Goal: Find specific page/section: Find specific page/section

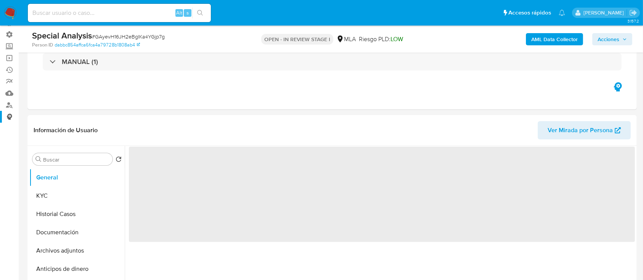
scroll to position [101, 0]
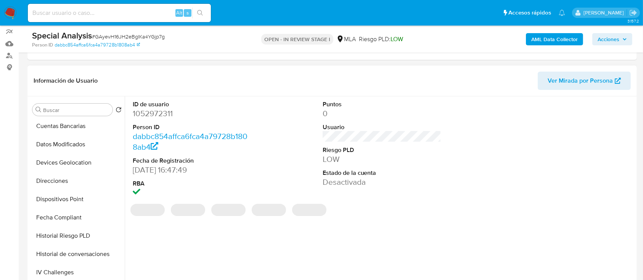
select select "10"
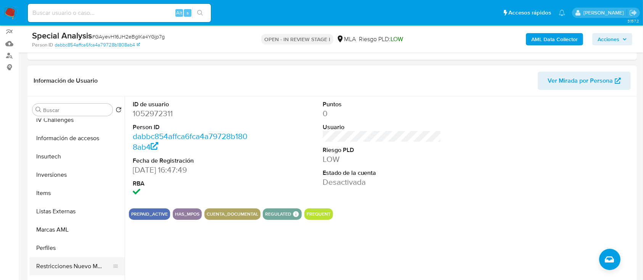
click at [70, 265] on button "Restricciones Nuevo Mundo" at bounding box center [73, 266] width 89 height 18
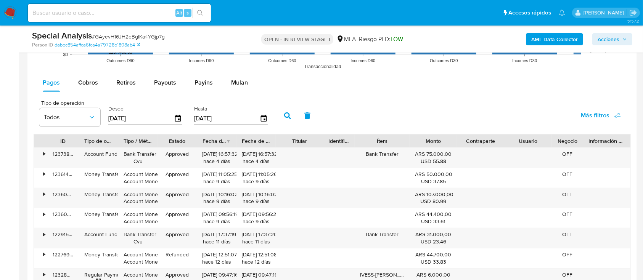
scroll to position [711, 0]
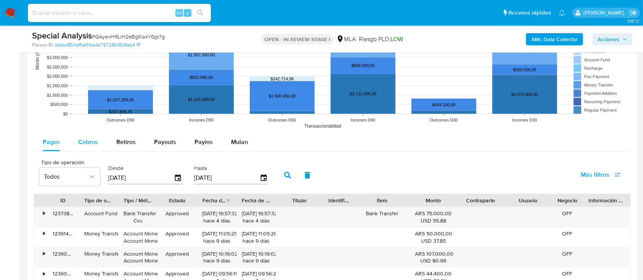
click at [91, 136] on div "Cobros" at bounding box center [88, 142] width 20 height 18
select select "10"
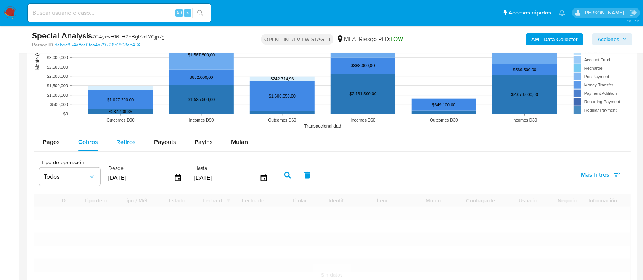
click at [128, 145] on span "Retiros" at bounding box center [125, 142] width 19 height 9
select select "10"
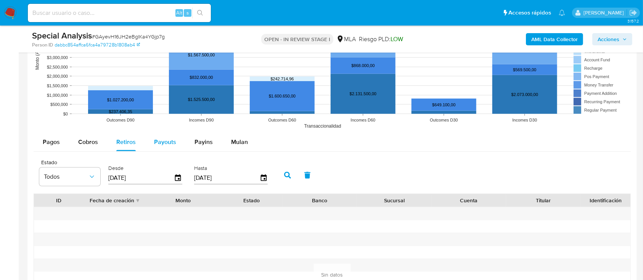
click at [163, 136] on div "Payouts" at bounding box center [165, 142] width 22 height 18
select select "10"
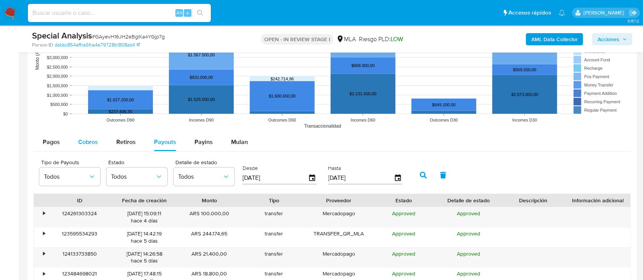
click at [87, 136] on div "Cobros" at bounding box center [88, 142] width 20 height 18
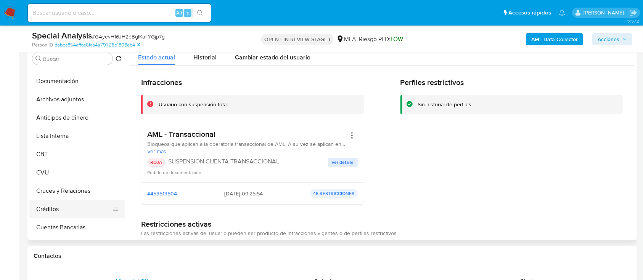
scroll to position [0, 0]
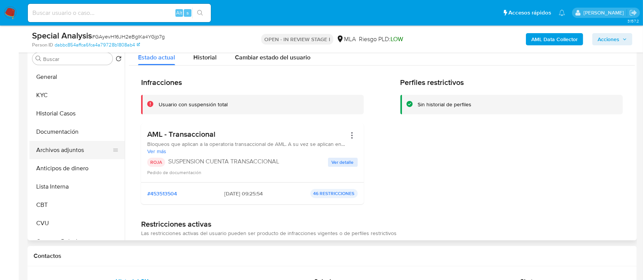
click at [58, 154] on button "Archivos adjuntos" at bounding box center [73, 150] width 89 height 18
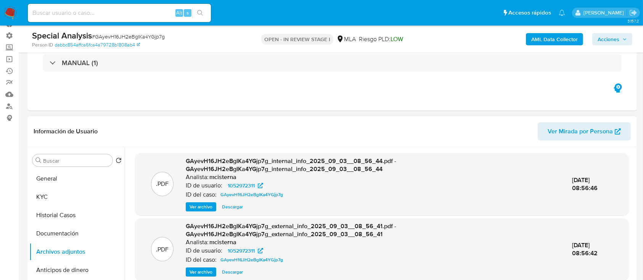
scroll to position [101, 0]
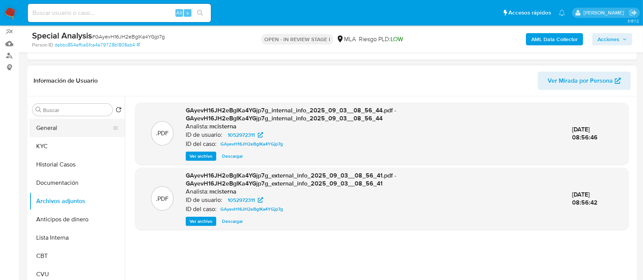
click at [74, 132] on button "General" at bounding box center [73, 128] width 89 height 18
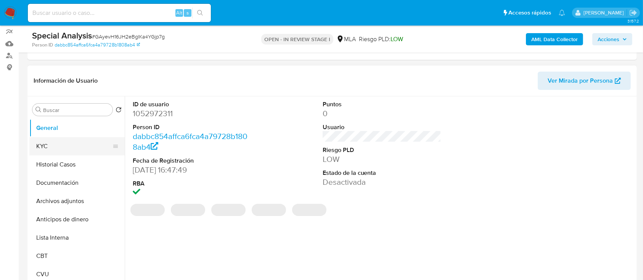
click at [40, 142] on button "KYC" at bounding box center [73, 146] width 89 height 18
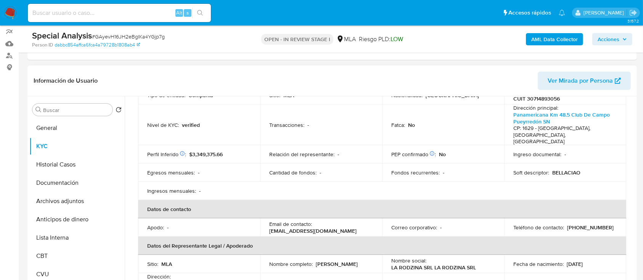
click at [292, 228] on p "[EMAIL_ADDRESS][DOMAIN_NAME]" at bounding box center [312, 231] width 87 height 7
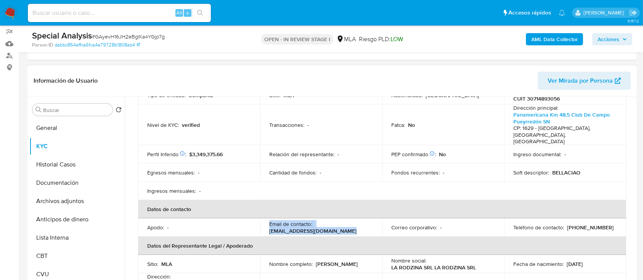
click at [292, 228] on p "[EMAIL_ADDRESS][DOMAIN_NAME]" at bounding box center [312, 231] width 87 height 7
click at [361, 221] on div "Email de contacto : [EMAIL_ADDRESS][DOMAIN_NAME]" at bounding box center [321, 228] width 104 height 14
drag, startPoint x: 356, startPoint y: 215, endPoint x: 259, endPoint y: 217, distance: 97.2
click at [260, 218] on td "Email de contacto : [EMAIL_ADDRESS][DOMAIN_NAME]" at bounding box center [321, 227] width 122 height 18
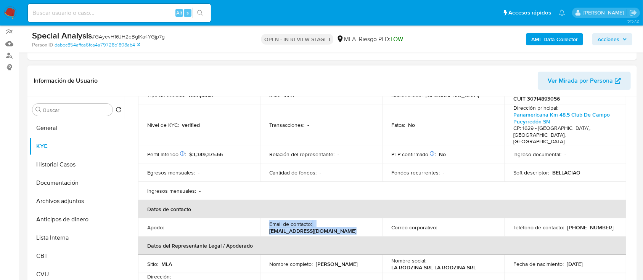
copy p "[EMAIL_ADDRESS][DOMAIN_NAME]"
click at [134, 11] on input at bounding box center [119, 13] width 183 height 10
paste input "GAyevH16JH2eBgIKa4YGjp7g_2025_08_18_08_49_13"
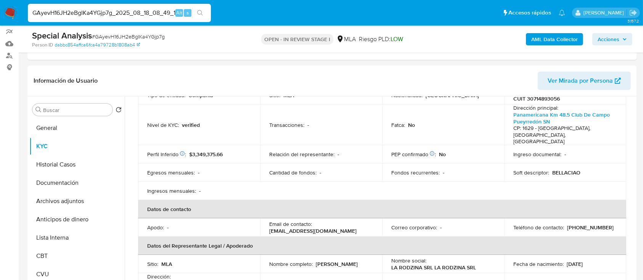
type input "GAyevH16JH2eBgIKa4YGjp7g_2025_08_18_08_49_13"
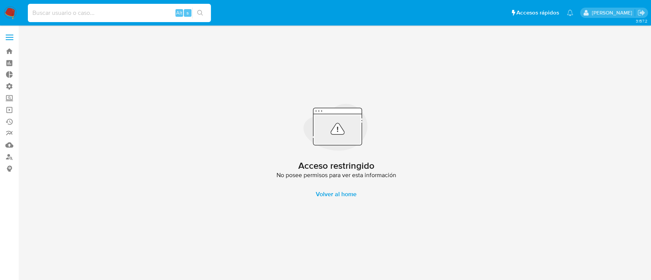
click at [134, 11] on input at bounding box center [119, 13] width 183 height 10
paste input "GAyevH16JH2eBgIKa4YGjp7g_2025_08_18_08_49_13"
type input "GAyevH16JH2eBgIKa4YGjp7g_2025_08_18_08_49_13"
click at [159, 15] on input at bounding box center [119, 13] width 183 height 10
paste input "GAyevH16JH2eBgIKa4YGjp7g"
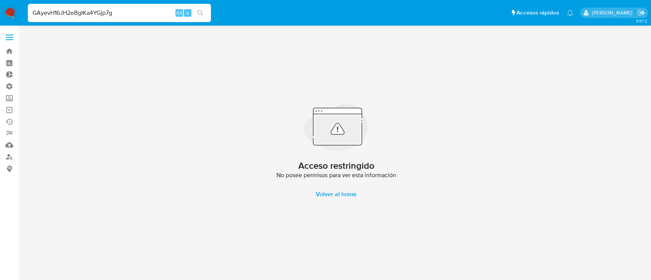
type input "GAyevH16JH2eBgIKa4YGjp7g"
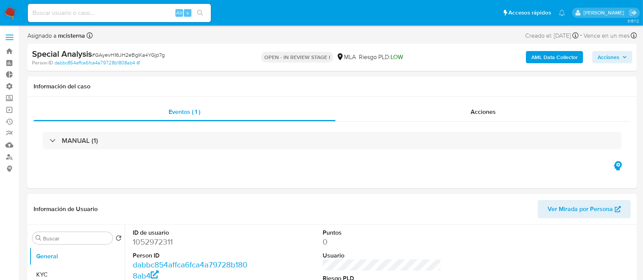
select select "10"
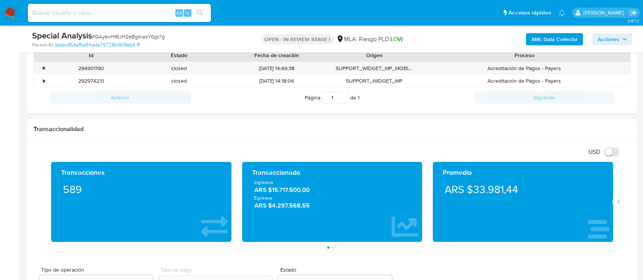
scroll to position [395, 0]
